Goal: Book appointment/travel/reservation

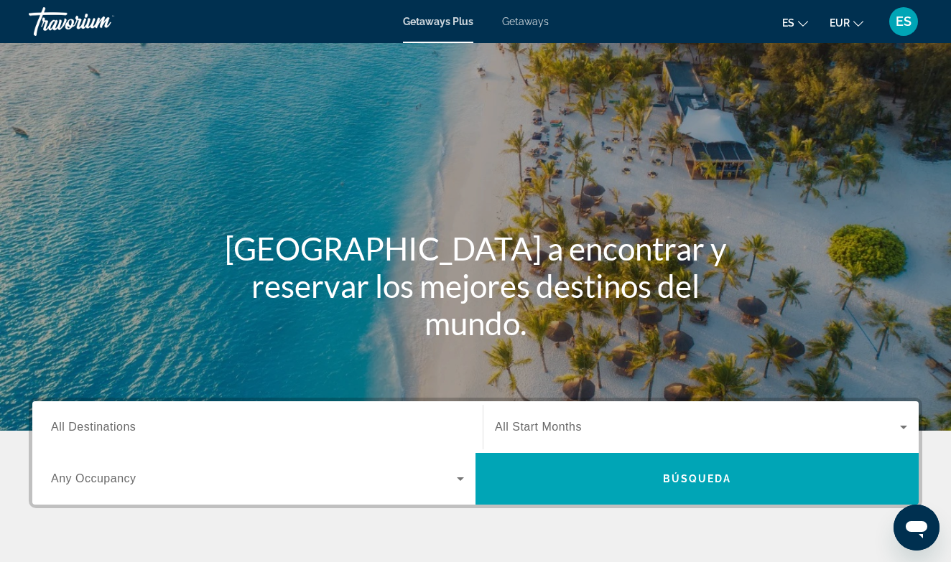
click at [108, 430] on span "All Destinations" at bounding box center [93, 427] width 85 height 12
click at [108, 430] on input "Destination All Destinations" at bounding box center [257, 427] width 413 height 17
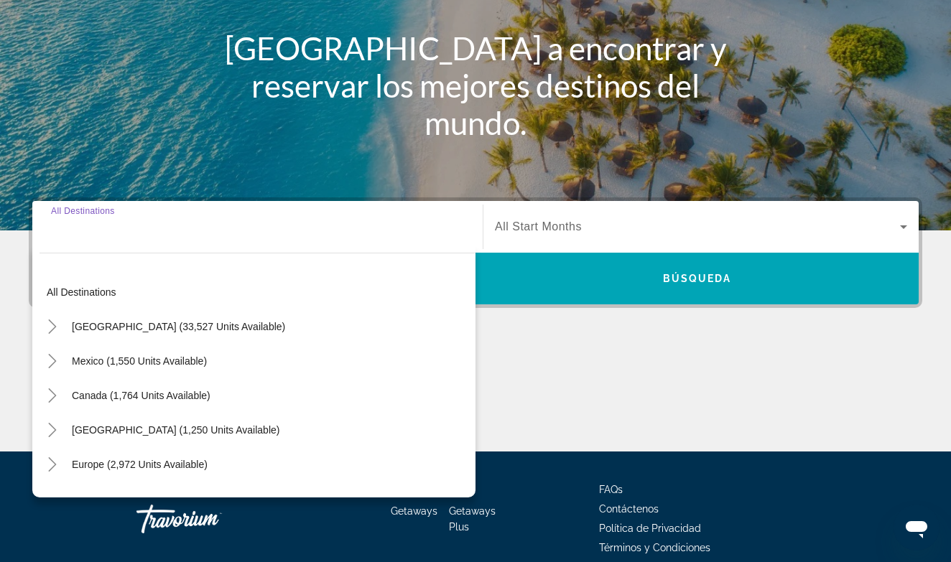
scroll to position [266, 0]
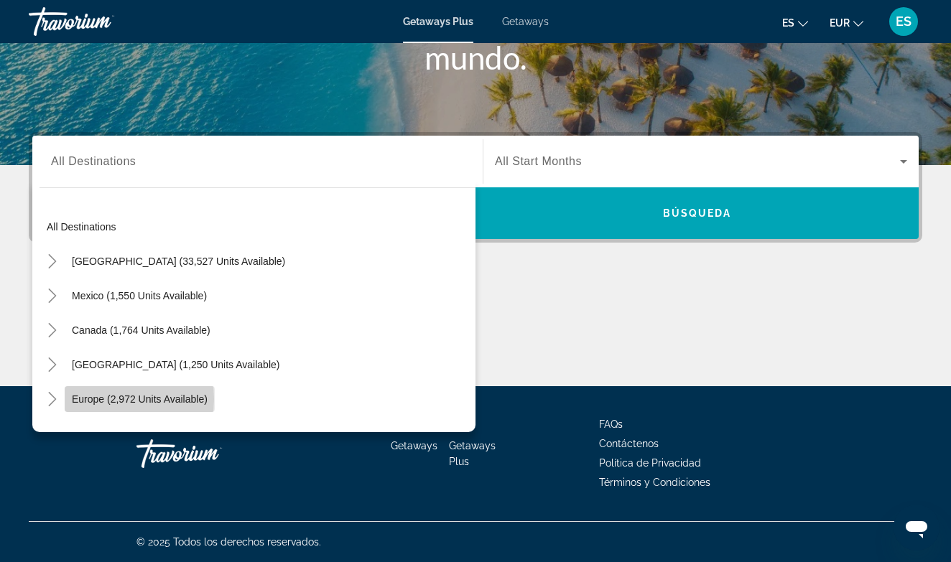
click at [94, 399] on span "Europe (2,972 units available)" at bounding box center [140, 399] width 136 height 11
type input "**********"
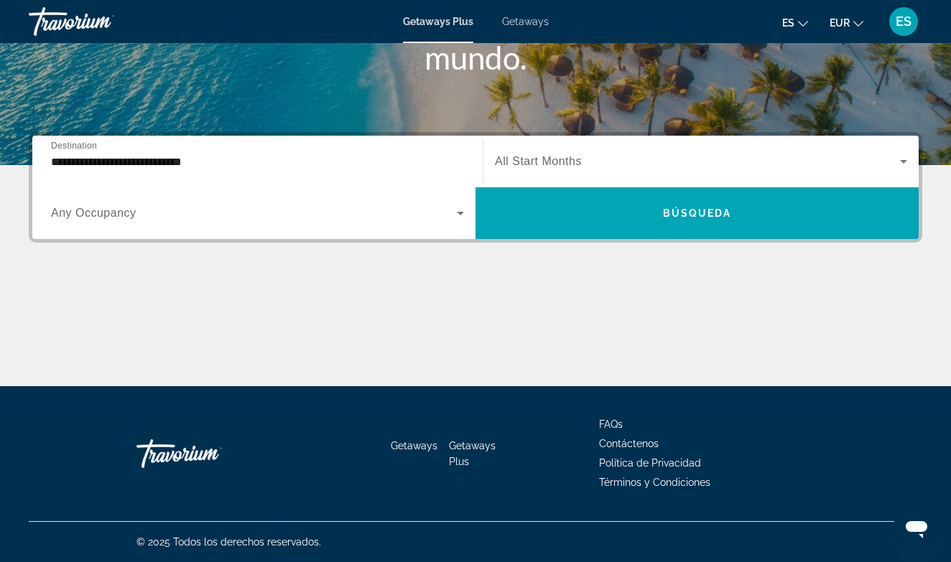
click at [119, 215] on span "Any Occupancy" at bounding box center [93, 213] width 85 height 12
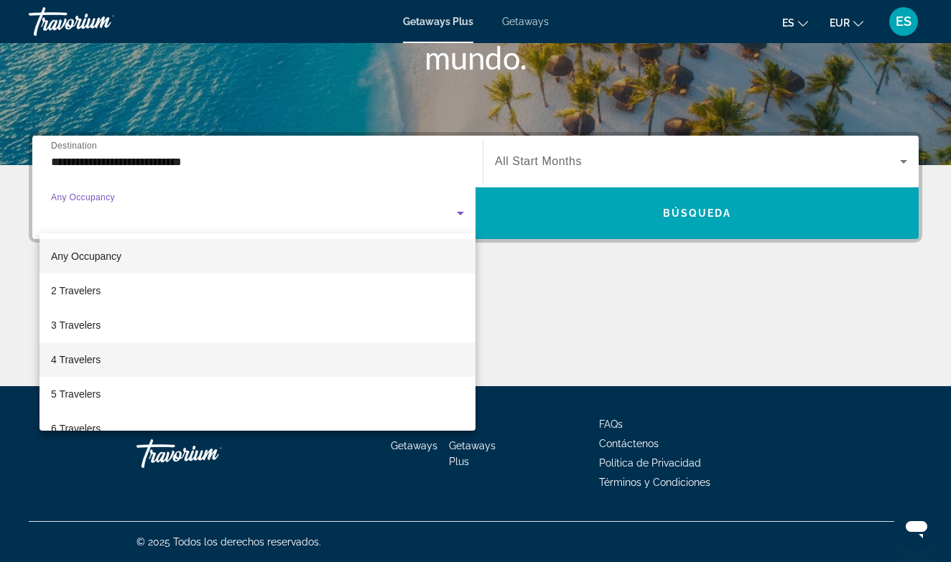
click at [79, 364] on span "4 Travelers" at bounding box center [76, 359] width 50 height 17
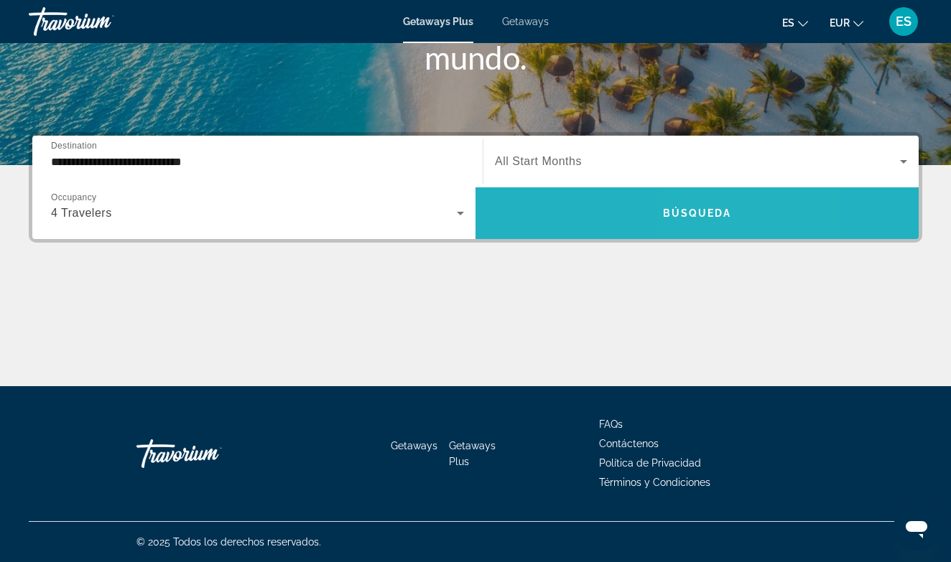
click at [727, 213] on span "Búsqueda" at bounding box center [697, 213] width 69 height 11
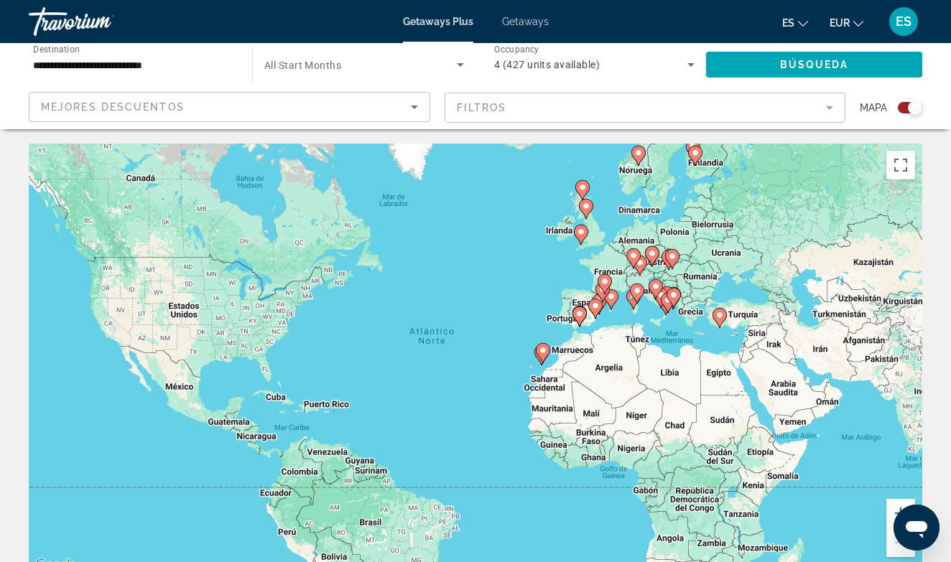
click at [544, 354] on image "Main content" at bounding box center [543, 350] width 9 height 9
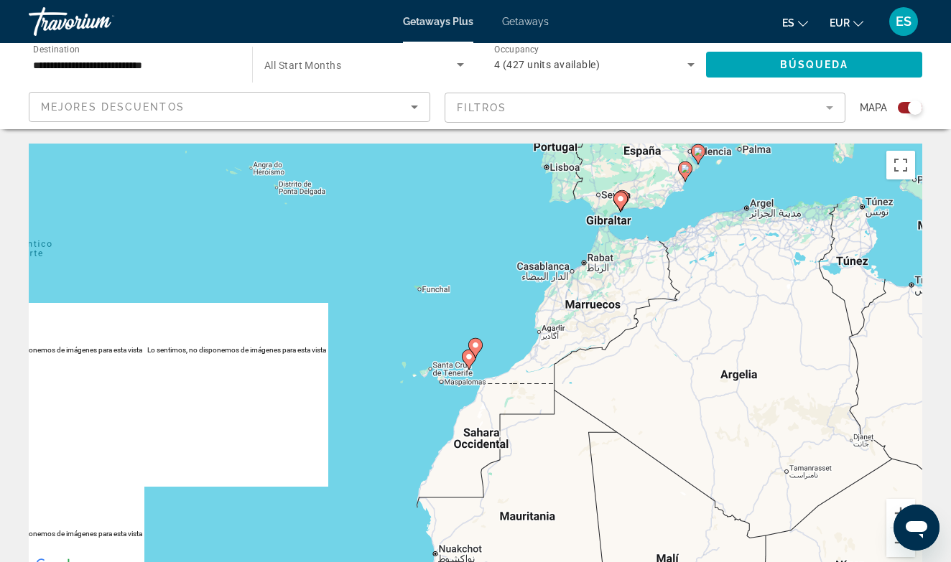
click at [475, 345] on image "Main content" at bounding box center [475, 345] width 9 height 9
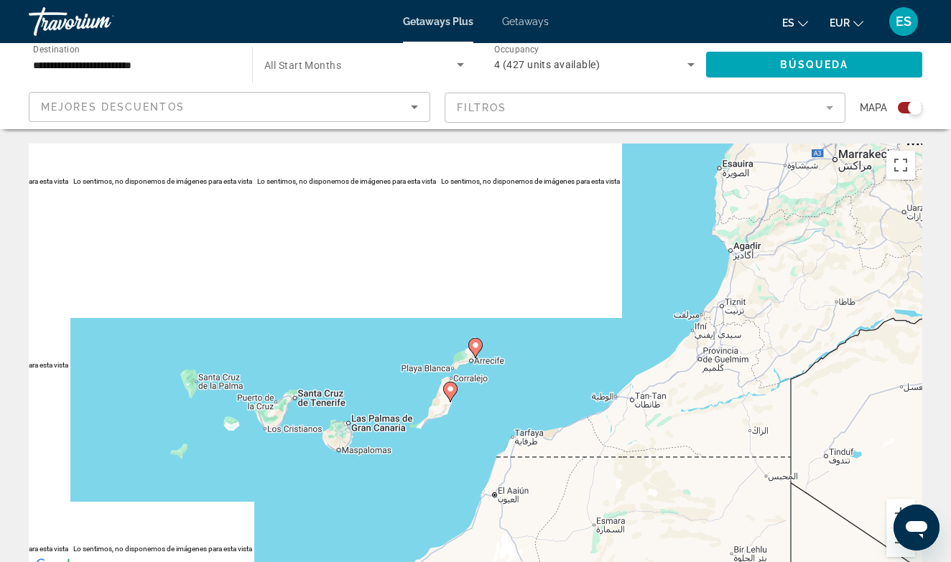
click at [513, 388] on div "Para desplazarte, pulsa las teclas [PERSON_NAME]. Para activar la función de ar…" at bounding box center [475, 359] width 893 height 431
click at [448, 392] on image "Main content" at bounding box center [450, 389] width 9 height 9
type input "**********"
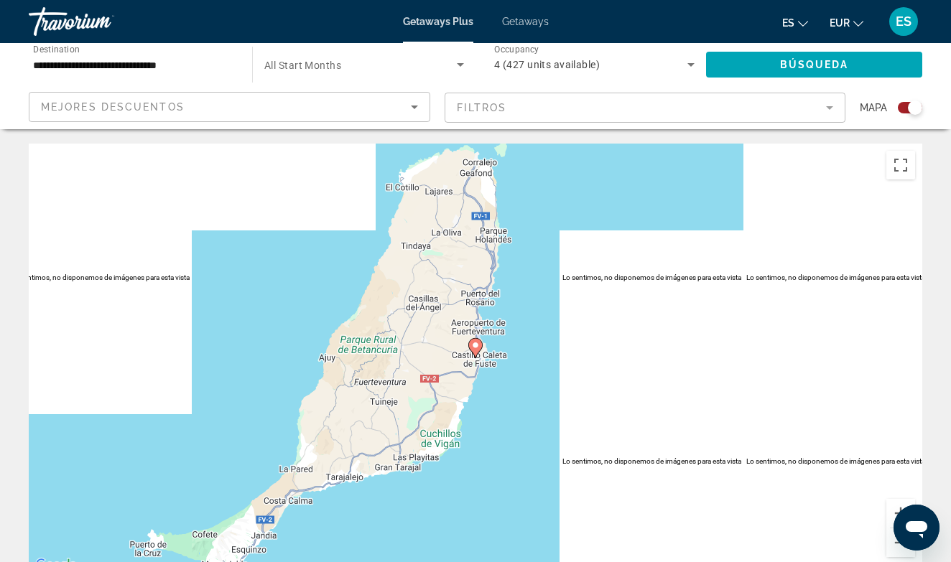
click at [473, 350] on icon "Main content" at bounding box center [475, 348] width 13 height 19
